Goal: Find specific page/section: Find specific page/section

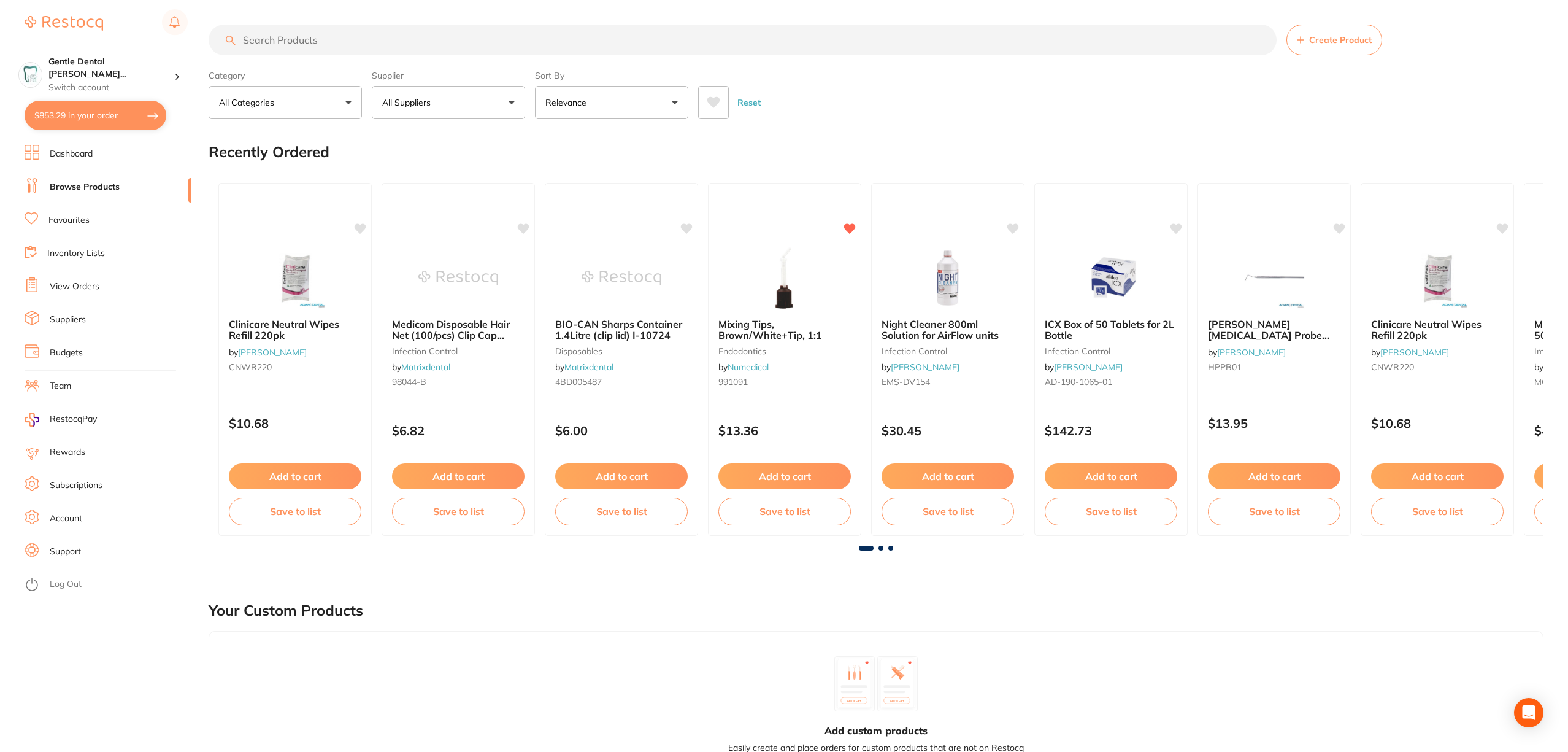
click at [83, 158] on link "Dashboard" at bounding box center [71, 154] width 43 height 12
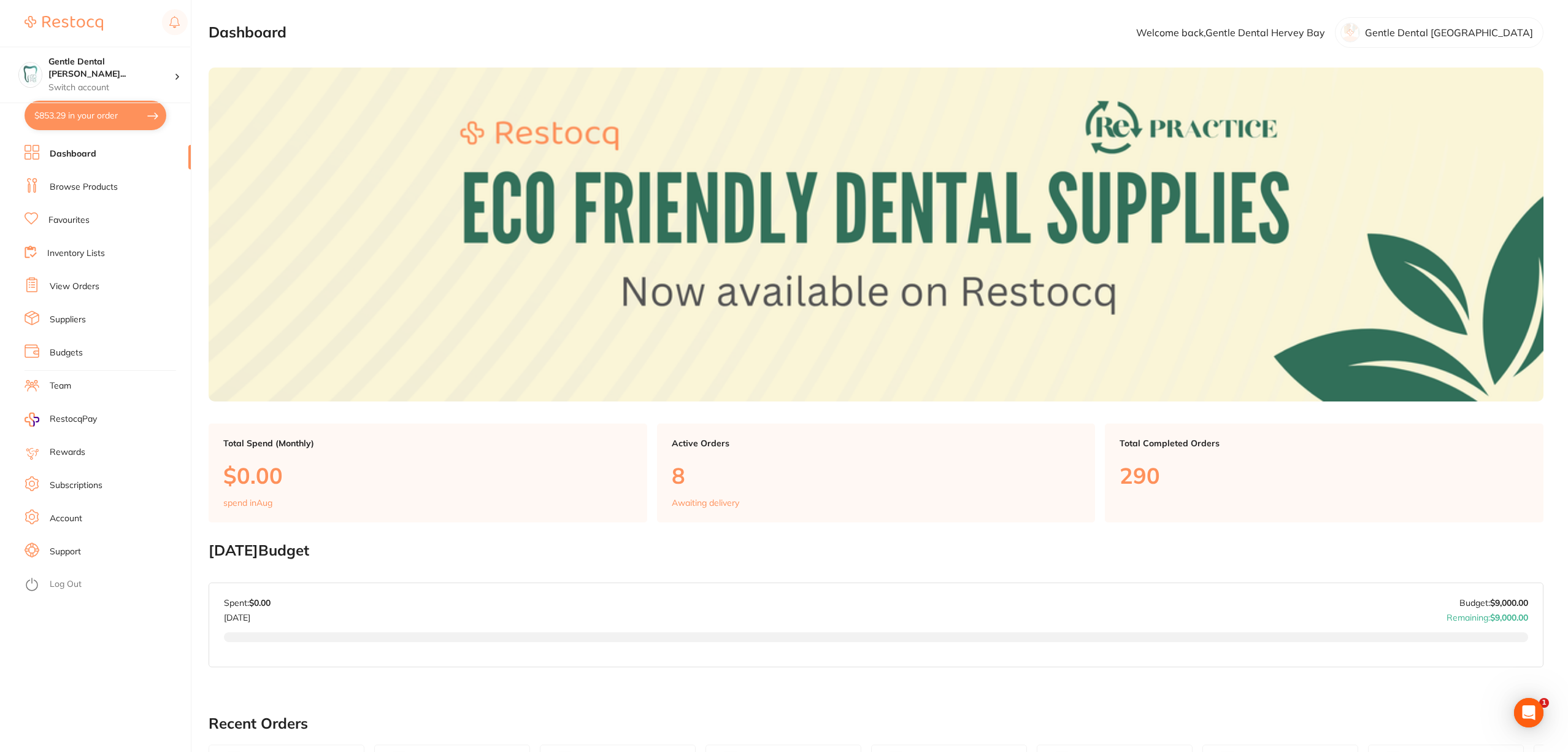
click at [104, 186] on link "Browse Products" at bounding box center [84, 187] width 68 height 12
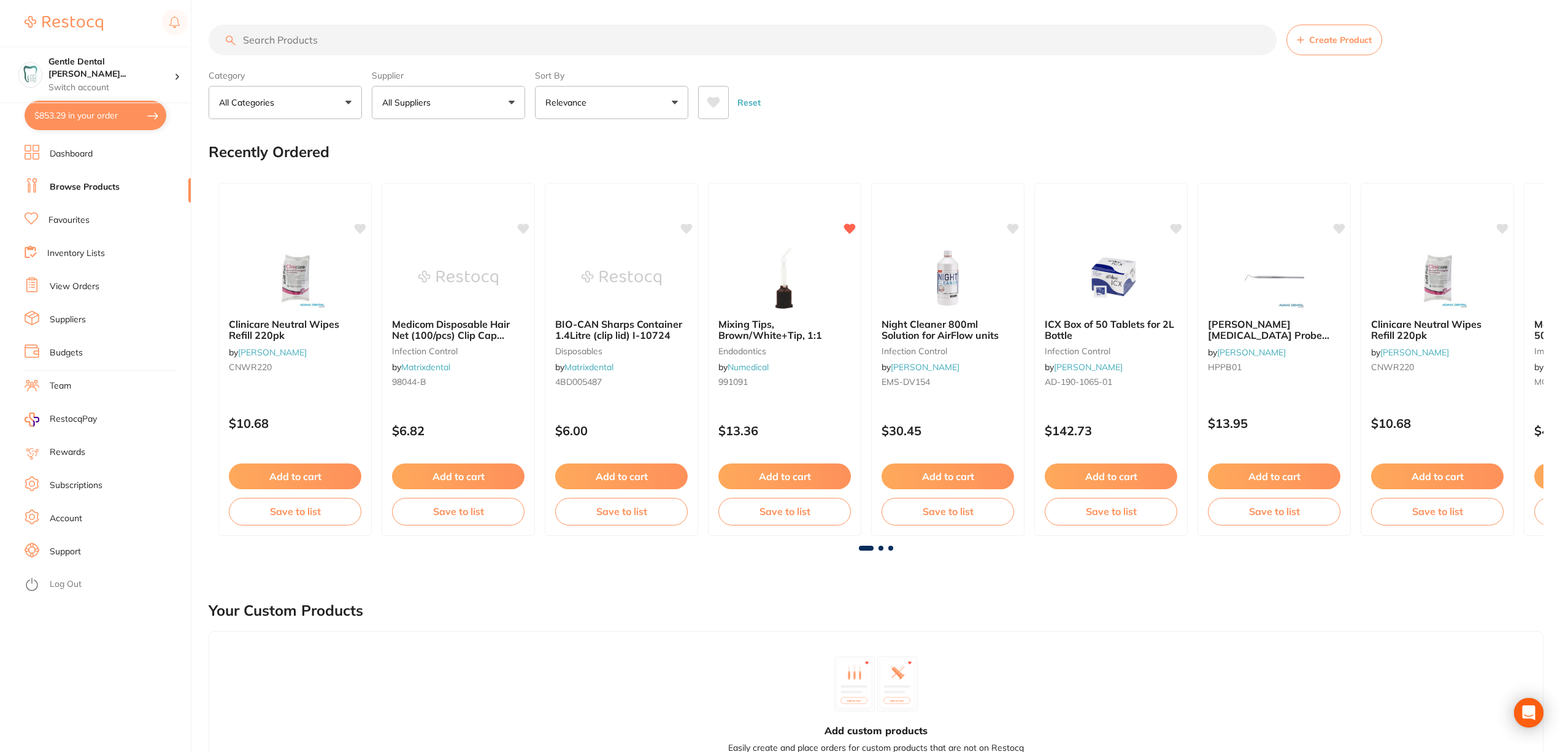
click at [297, 35] on input "search" at bounding box center [743, 40] width 1068 height 31
click at [74, 309] on ul "Dashboard Browse Products Favourites Inventory Lists View Orders Suppliers Budg…" at bounding box center [107, 448] width 166 height 607
click at [79, 312] on li "Suppliers" at bounding box center [107, 319] width 166 height 19
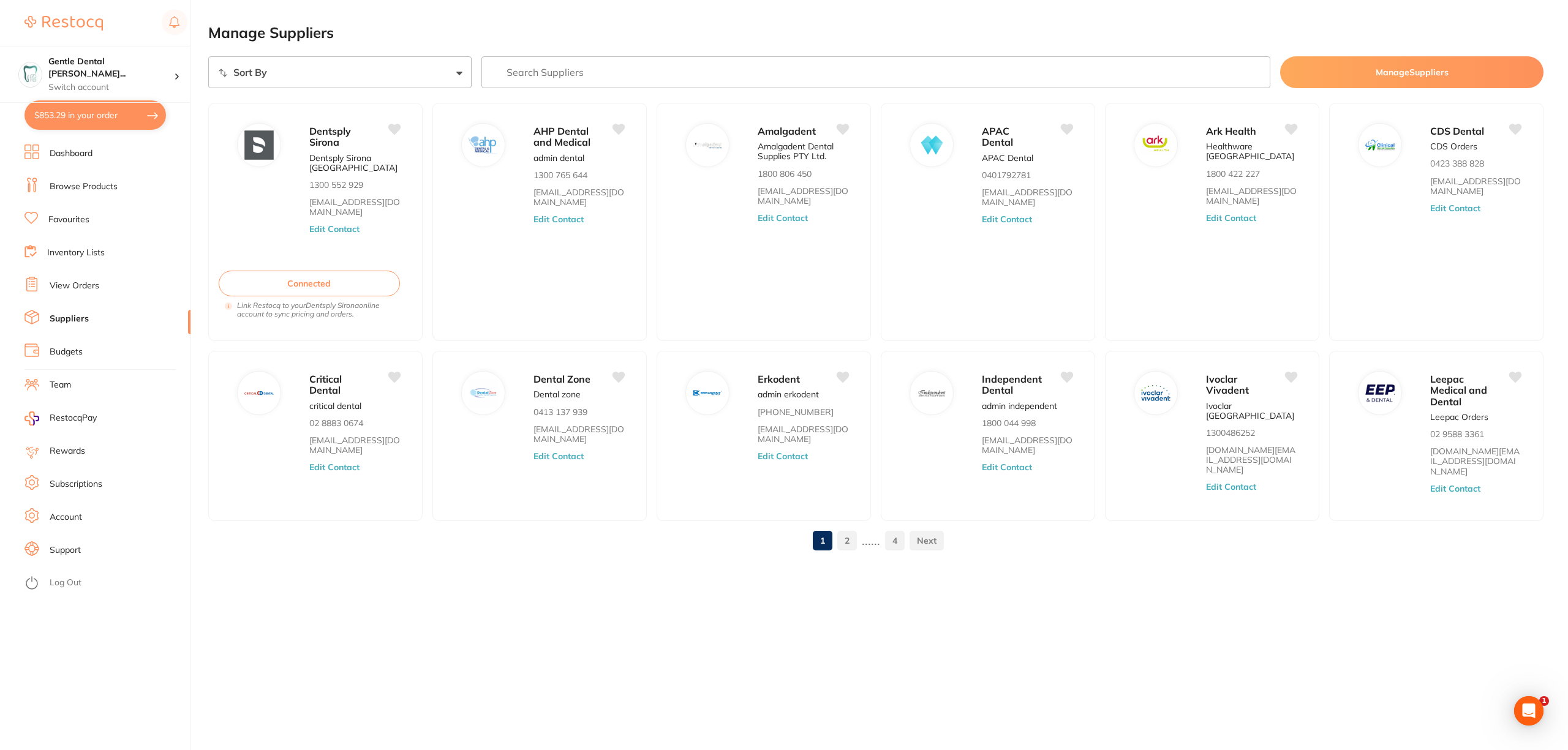
click at [586, 61] on input "search" at bounding box center [876, 72] width 789 height 32
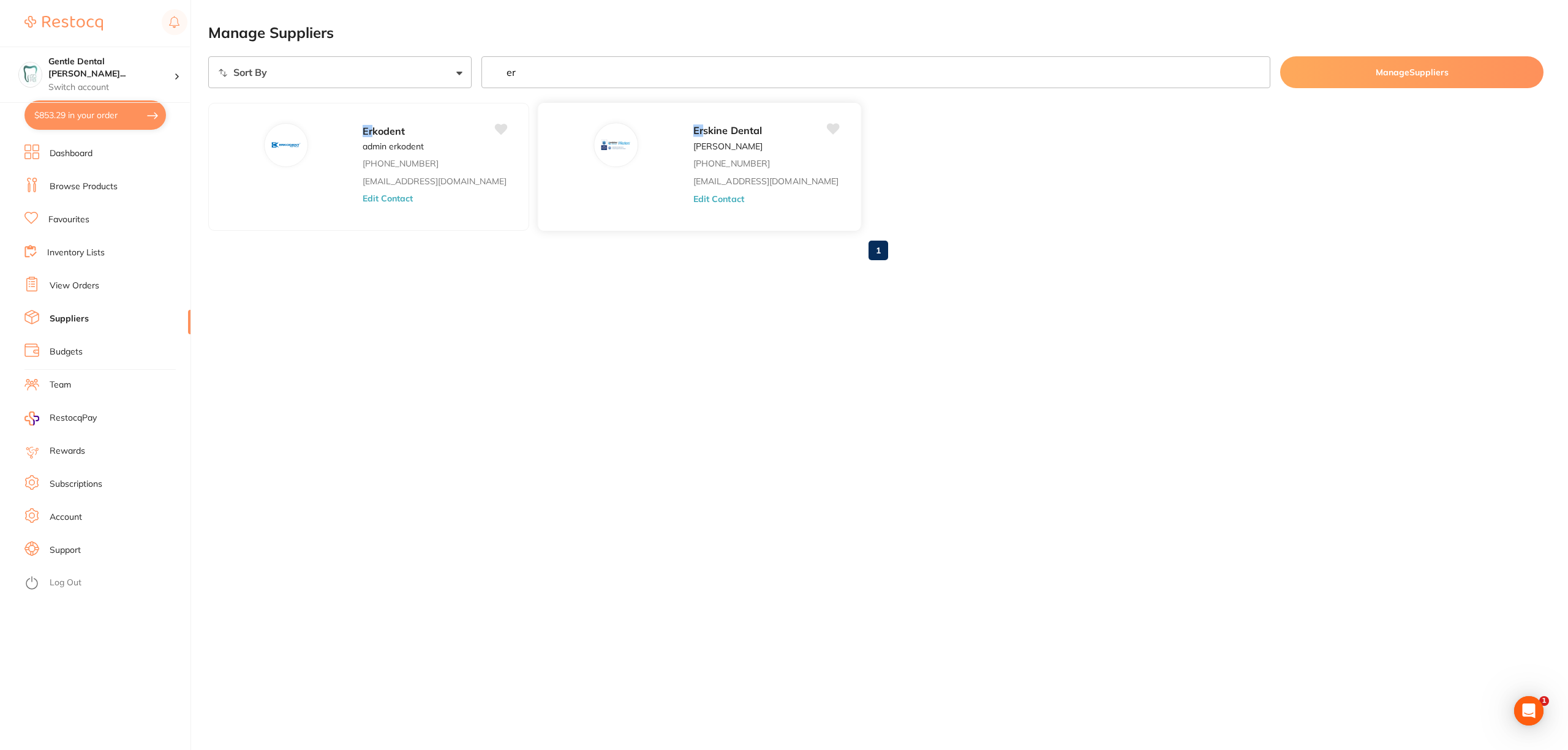
type input "er"
click at [703, 135] on span "skine Dental" at bounding box center [733, 130] width 59 height 12
